Goal: Information Seeking & Learning: Learn about a topic

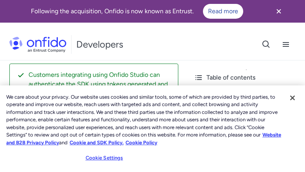
scroll to position [3017, 0]
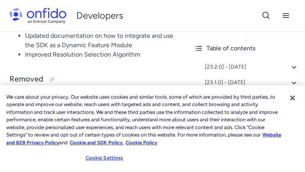
scroll to position [6581, 0]
